Goal: Navigation & Orientation: Find specific page/section

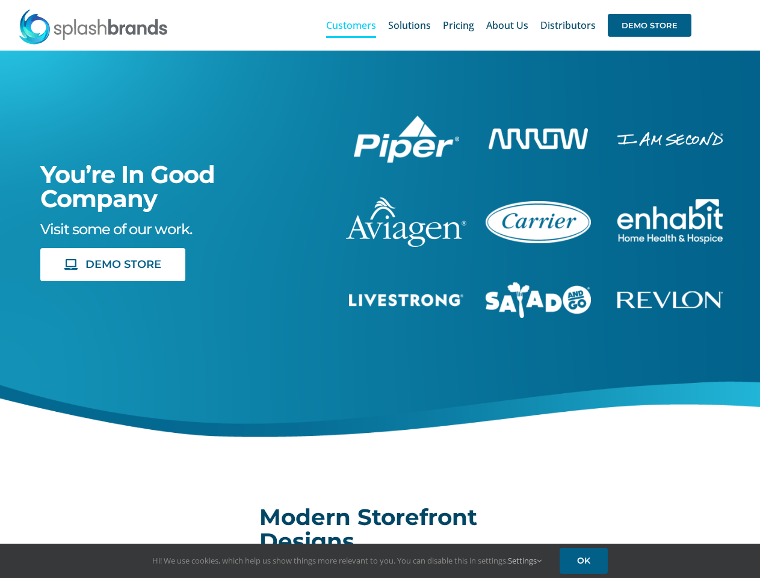
click at [380, 289] on div "You’re In Good Company Visit some of our work. DEMO STORE" at bounding box center [380, 261] width 791 height 421
click at [686, 0] on div "Search for: * Customers Solutions Stores New Hire Kits Manufacturing Store Mark…" at bounding box center [380, 25] width 724 height 51
click at [649, 25] on span "DEMO STORE" at bounding box center [650, 25] width 84 height 23
click at [525, 560] on link "Settings" at bounding box center [525, 560] width 34 height 11
click at [0, 0] on div "First Party Cookies Tracks activity on our site, so we can continuously improve…" at bounding box center [0, 0] width 0 height 0
